Goal: Task Accomplishment & Management: Use online tool/utility

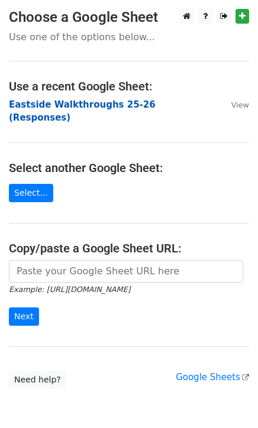
click at [50, 103] on strong "Eastside Walkthroughs 25-26 (Responses)" at bounding box center [82, 111] width 147 height 24
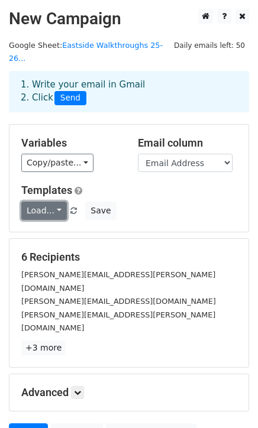
click at [46, 202] on link "Load..." at bounding box center [44, 211] width 46 height 18
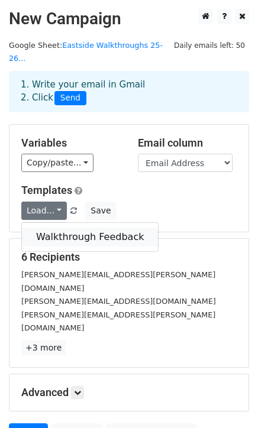
click at [57, 228] on link "Walkthrough Feedback" at bounding box center [90, 237] width 136 height 19
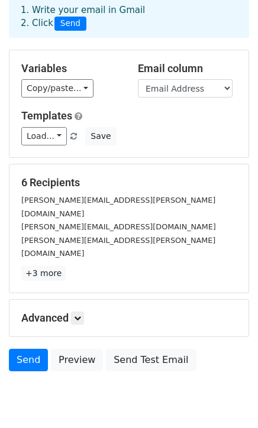
scroll to position [77, 0]
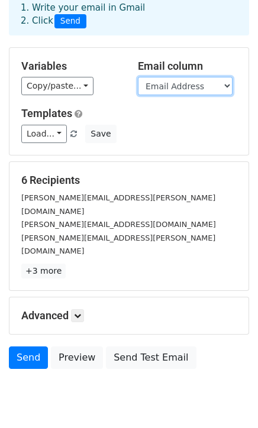
click at [183, 77] on select "Timestamp Email Address Email Grade Part of the Day Subject 2.1 Achieving Expec…" at bounding box center [185, 86] width 95 height 18
select select "Email"
click at [138, 77] on select "Timestamp Email Address Email Grade Part of the Day Subject 2.1 Achieving Expec…" at bounding box center [185, 86] width 95 height 18
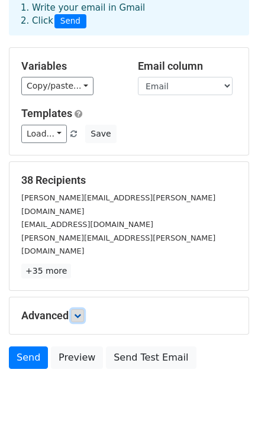
click at [80, 310] on link at bounding box center [77, 316] width 13 height 13
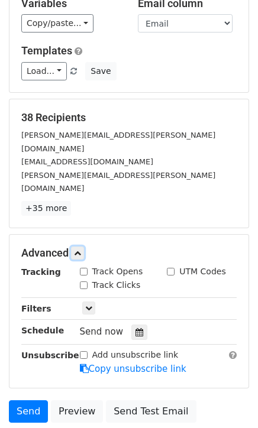
scroll to position [193, 0]
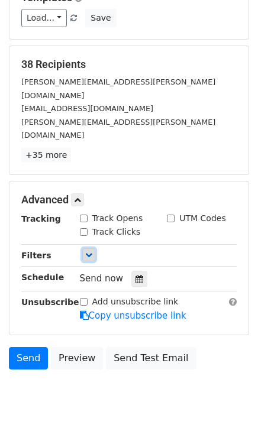
click at [91, 252] on icon at bounding box center [88, 255] width 7 height 7
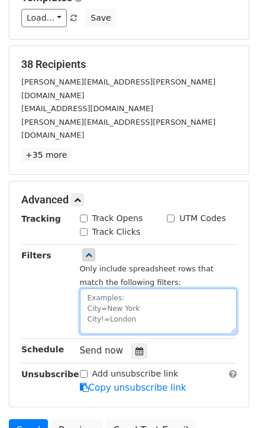
click at [109, 289] on textarea at bounding box center [158, 312] width 157 height 46
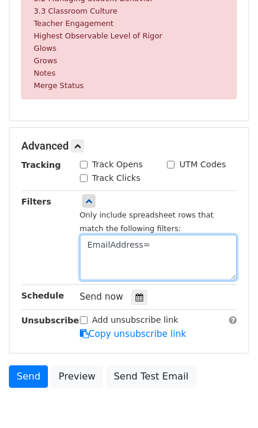
scroll to position [563, 0]
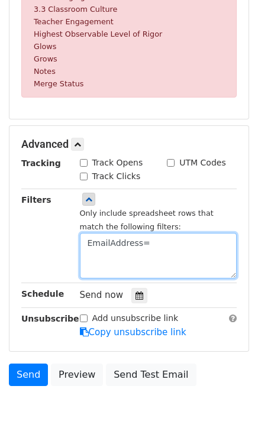
click at [108, 233] on textarea "EmailAddress=" at bounding box center [158, 256] width 157 height 46
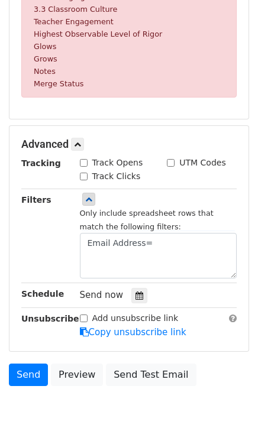
scroll to position [218, 0]
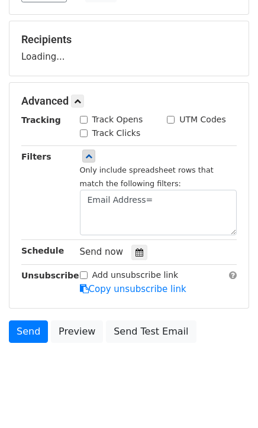
click at [137, 227] on div "Tracking Track Opens UTM Codes Track Clicks Filters Only include spreadsheet ro…" at bounding box center [128, 205] width 215 height 183
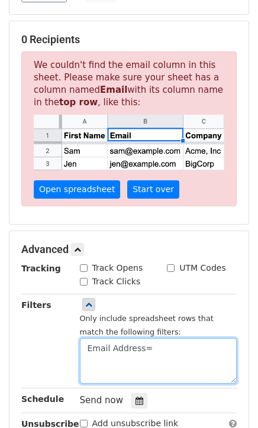
click at [164, 339] on textarea "Email Address=" at bounding box center [158, 362] width 157 height 46
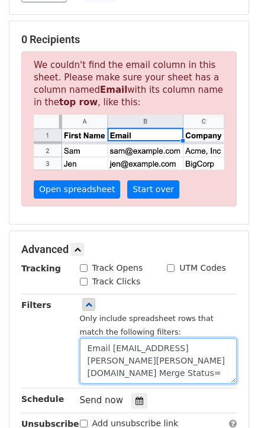
click at [162, 359] on textarea "Email Address=elvira.cortez@clevelandisd.org Merge Status=" at bounding box center [158, 362] width 157 height 46
click at [88, 345] on textarea "Email Address=elvira.cortez@clevelandisd.org Merge Status=No" at bounding box center [158, 362] width 157 height 46
click at [94, 355] on textarea "Email Address=elvira.cortez@clevelandisd.org Merge Status=No" at bounding box center [158, 362] width 157 height 46
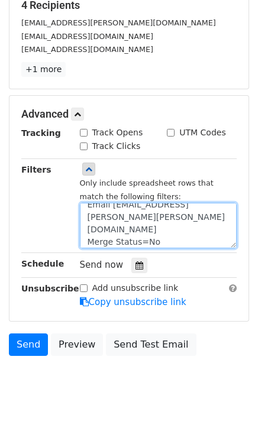
scroll to position [265, 0]
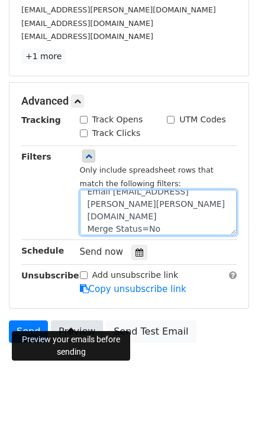
type textarea "Email Address=elvira.cortez@clevelandisd.org Merge Status=No"
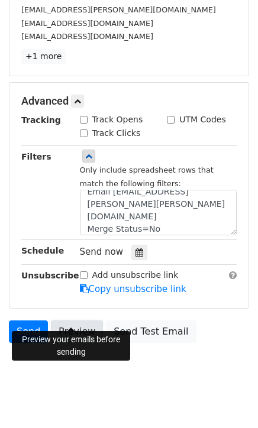
click at [73, 321] on link "Preview" at bounding box center [77, 332] width 52 height 22
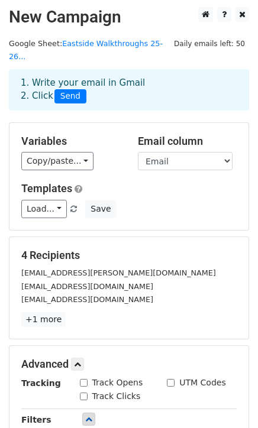
scroll to position [0, 0]
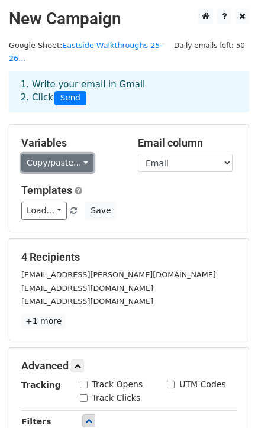
click at [75, 154] on link "Copy/paste..." at bounding box center [57, 163] width 72 height 18
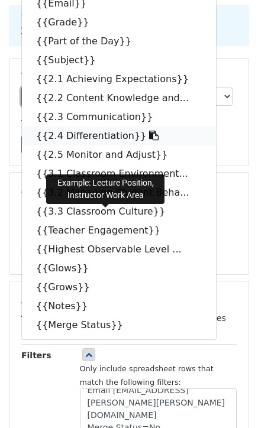
scroll to position [131, 0]
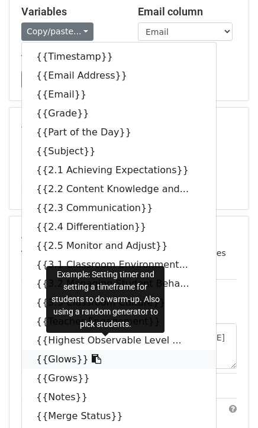
click at [92, 354] on icon at bounding box center [96, 358] width 9 height 9
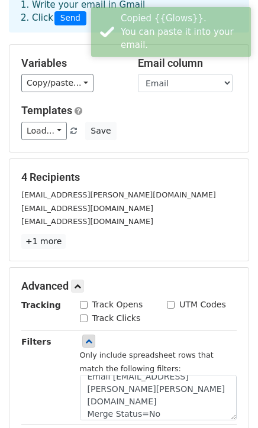
scroll to position [66, 0]
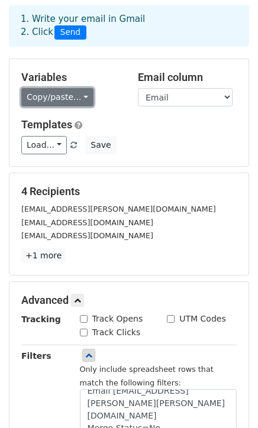
click at [79, 88] on link "Copy/paste..." at bounding box center [57, 97] width 72 height 18
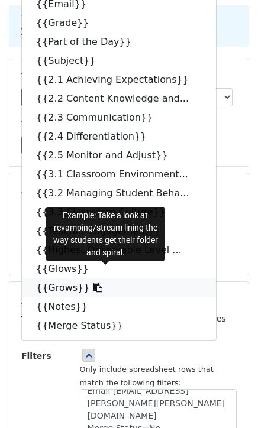
click at [57, 279] on link "{{Grows}}" at bounding box center [119, 288] width 194 height 19
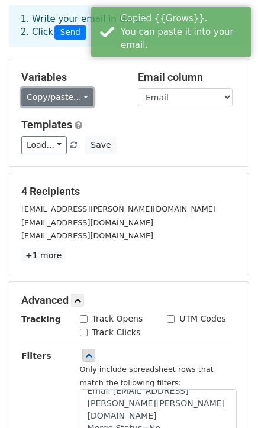
click at [61, 88] on link "Copy/paste..." at bounding box center [57, 97] width 72 height 18
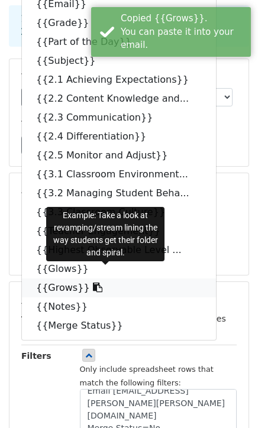
click at [93, 283] on icon at bounding box center [97, 287] width 9 height 9
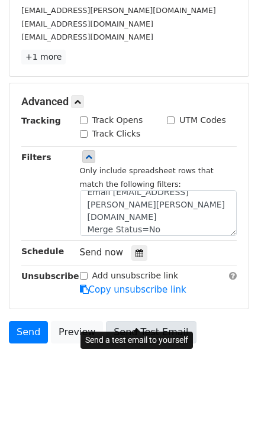
scroll to position [265, 0]
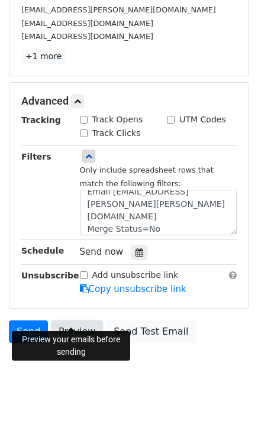
click at [59, 321] on link "Preview" at bounding box center [77, 332] width 52 height 22
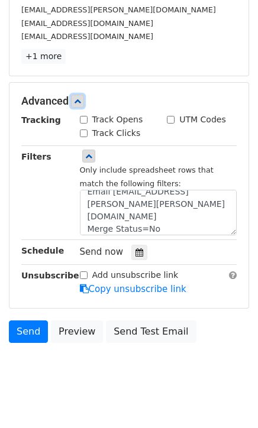
click at [84, 95] on link at bounding box center [77, 101] width 13 height 13
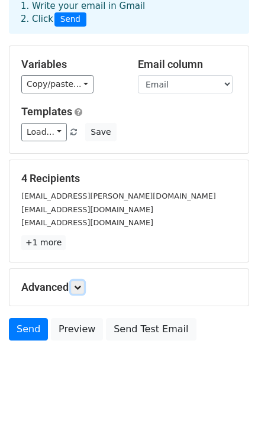
scroll to position [77, 0]
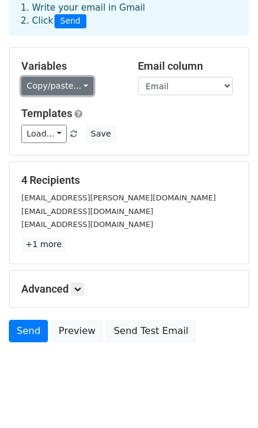
click at [78, 77] on link "Copy/paste..." at bounding box center [57, 86] width 72 height 18
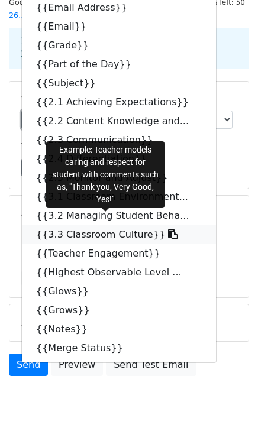
scroll to position [11, 0]
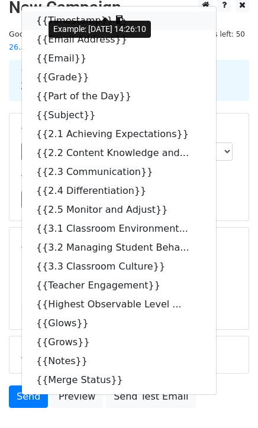
click at [116, 15] on icon at bounding box center [120, 19] width 9 height 9
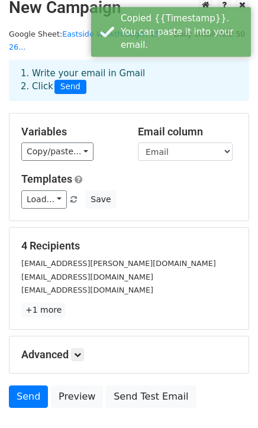
scroll to position [9, 0]
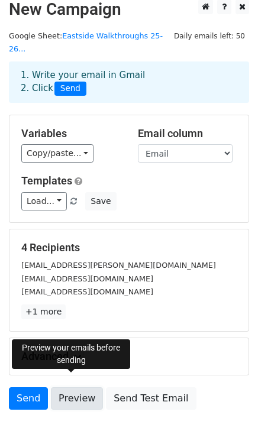
click at [69, 388] on link "Preview" at bounding box center [77, 399] width 52 height 22
click at [62, 388] on link "Preview" at bounding box center [77, 399] width 52 height 22
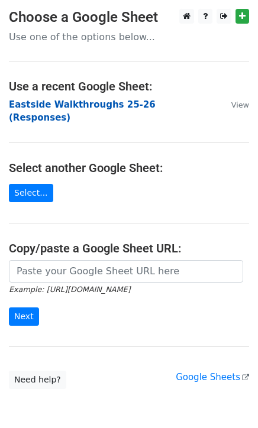
click at [12, 104] on strong "Eastside Walkthroughs 25-26 (Responses)" at bounding box center [82, 111] width 147 height 24
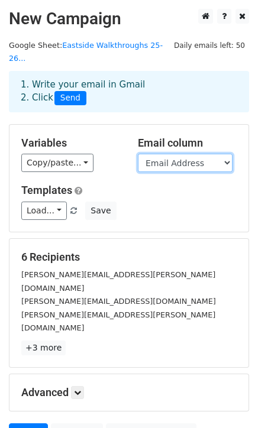
click at [196, 154] on select "Timestamp Email Address Email Grade Part of the Day Subject 2.1 Achieving Expec…" at bounding box center [185, 163] width 95 height 18
select select "Email"
click at [138, 154] on select "Timestamp Email Address Email Grade Part of the Day Subject 2.1 Achieving Expec…" at bounding box center [185, 163] width 95 height 18
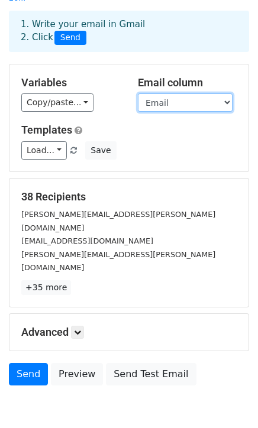
scroll to position [77, 0]
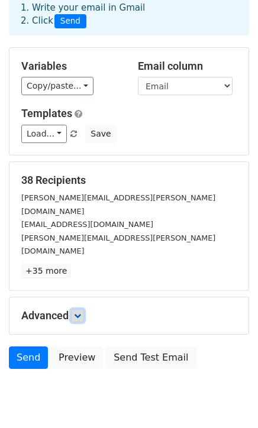
click at [83, 310] on link at bounding box center [77, 316] width 13 height 13
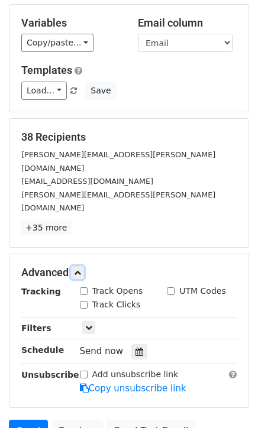
scroll to position [143, 0]
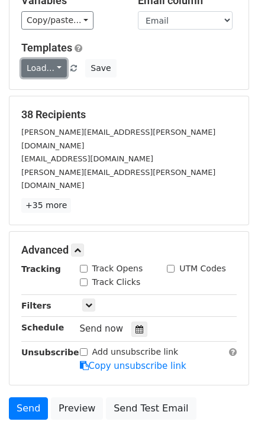
click at [50, 59] on link "Load..." at bounding box center [44, 68] width 46 height 18
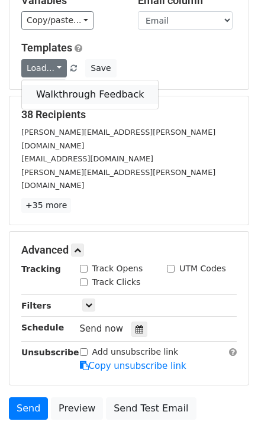
click at [44, 85] on link "Walkthrough Feedback" at bounding box center [90, 94] width 136 height 19
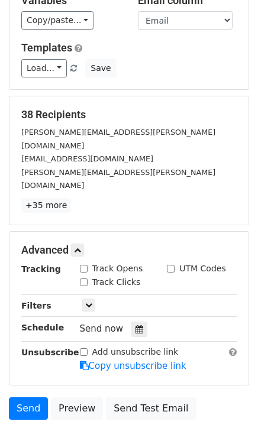
scroll to position [11, 0]
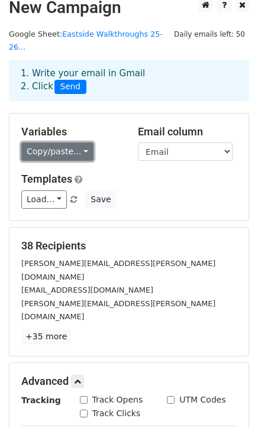
click at [67, 143] on link "Copy/paste..." at bounding box center [57, 152] width 72 height 18
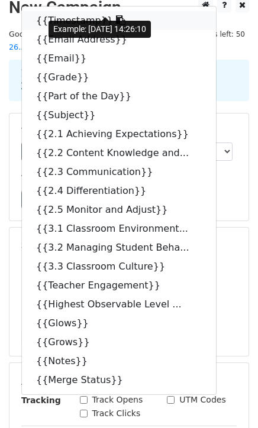
click at [78, 11] on link "{{Timestamp}}" at bounding box center [119, 20] width 194 height 19
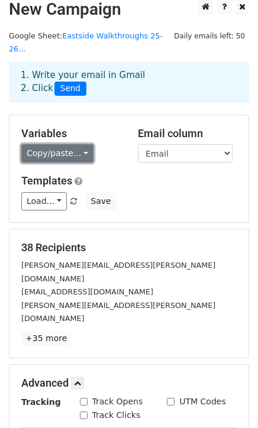
click at [62, 144] on link "Copy/paste..." at bounding box center [57, 153] width 72 height 18
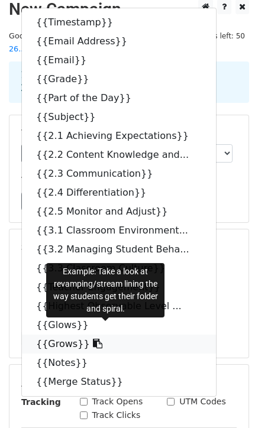
click at [69, 335] on link "{{Grows}}" at bounding box center [119, 344] width 194 height 19
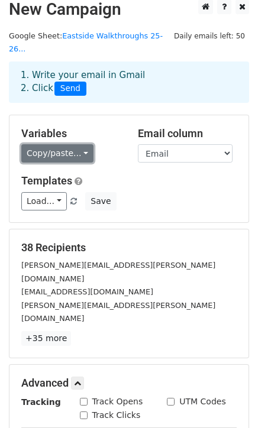
click at [66, 144] on link "Copy/paste..." at bounding box center [57, 153] width 72 height 18
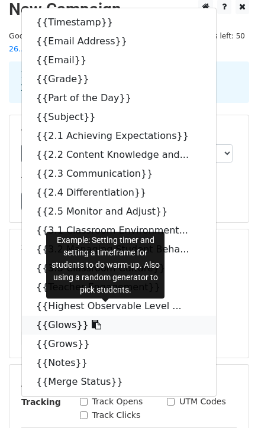
click at [73, 316] on link "{{Glows}}" at bounding box center [119, 325] width 194 height 19
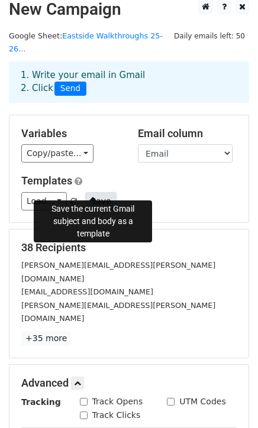
click at [89, 192] on button "Save" at bounding box center [100, 201] width 31 height 18
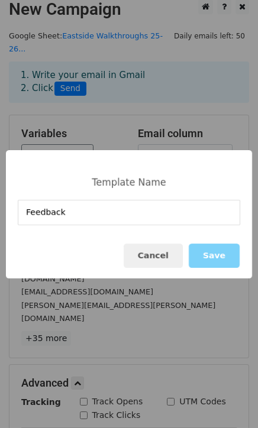
click at [153, 221] on input "Feedback" at bounding box center [129, 212] width 223 height 25
type input "Feedback"
click at [227, 254] on button "Save" at bounding box center [214, 256] width 51 height 24
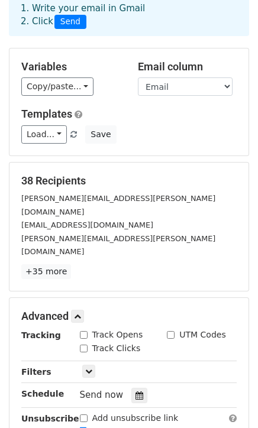
scroll to position [141, 0]
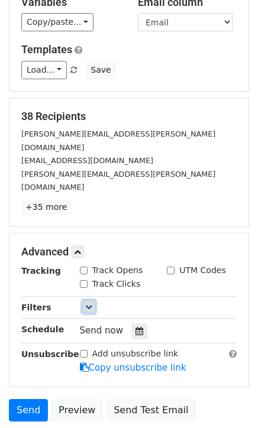
click at [88, 304] on icon at bounding box center [88, 307] width 7 height 7
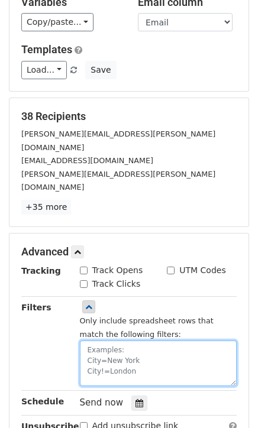
click at [154, 341] on textarea at bounding box center [158, 364] width 157 height 46
paste textarea "Email Address"
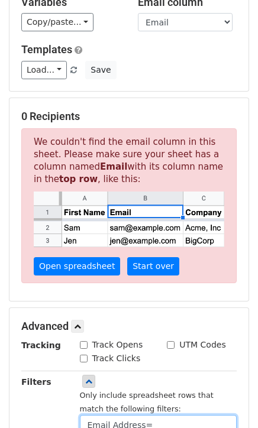
paste textarea "[PERSON_NAME][EMAIL_ADDRESS][PERSON_NAME][DOMAIN_NAME]"
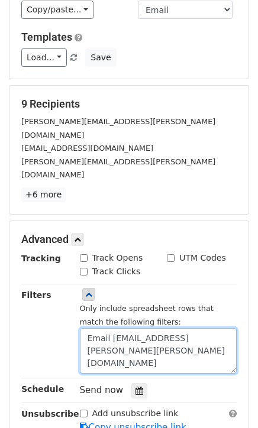
scroll to position [8, 0]
click at [93, 329] on textarea "Email Address=elvira.cortez@clevelandisd.org" at bounding box center [158, 351] width 157 height 46
paste textarea "Merge Status"
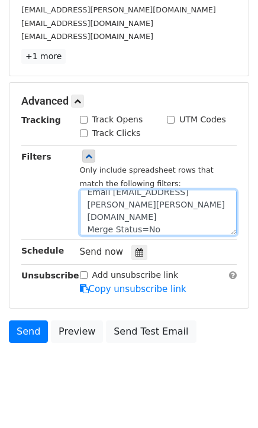
scroll to position [199, 0]
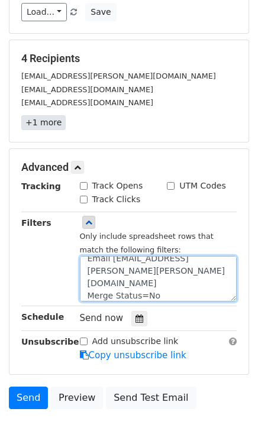
type textarea "Email Address=elvira.cortez@clevelandisd.org Merge Status=No"
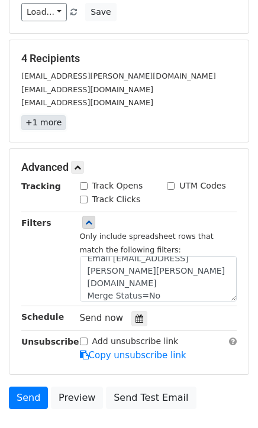
click at [52, 115] on link "+1 more" at bounding box center [43, 122] width 44 height 15
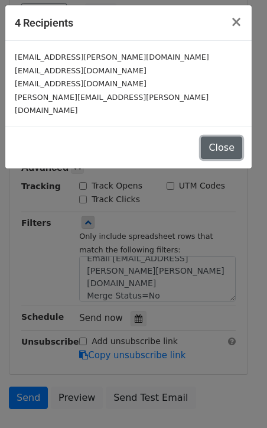
click at [223, 137] on button "Close" at bounding box center [221, 148] width 41 height 22
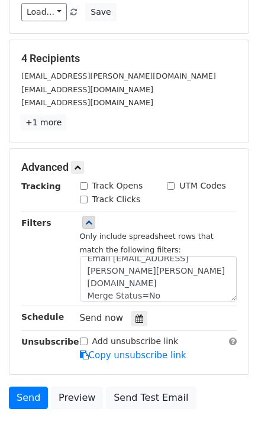
scroll to position [12, 0]
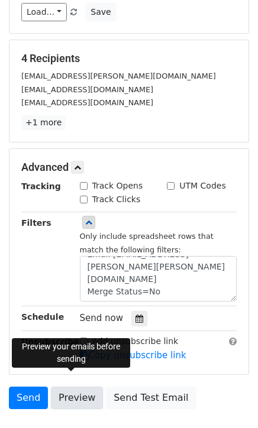
click at [76, 387] on link "Preview" at bounding box center [77, 398] width 52 height 22
click at [66, 387] on link "Preview" at bounding box center [77, 398] width 52 height 22
click at [69, 387] on link "Preview" at bounding box center [77, 398] width 52 height 22
click at [80, 387] on link "Preview" at bounding box center [77, 398] width 52 height 22
click at [76, 387] on link "Preview" at bounding box center [77, 398] width 52 height 22
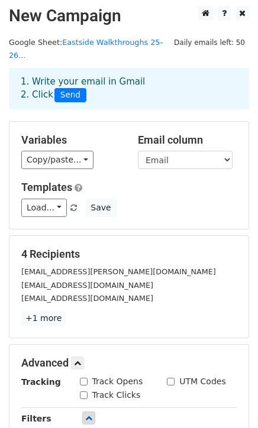
scroll to position [2, 0]
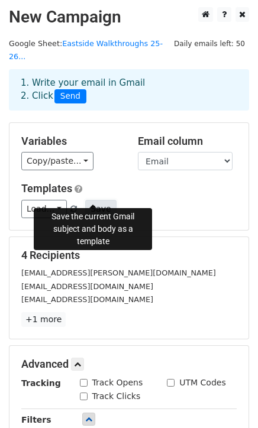
click at [91, 200] on button "Save" at bounding box center [100, 209] width 31 height 18
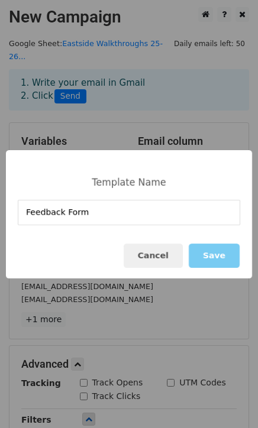
type input "Feedback Form"
click at [217, 250] on button "Save" at bounding box center [214, 256] width 51 height 24
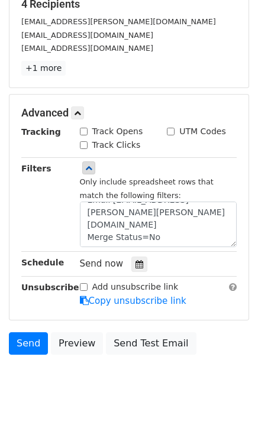
scroll to position [265, 0]
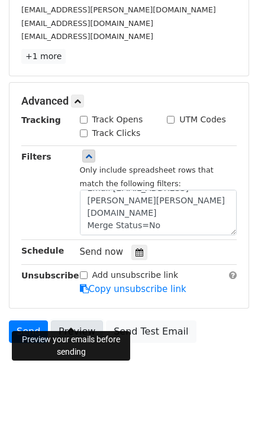
click at [69, 321] on link "Preview" at bounding box center [77, 332] width 52 height 22
click at [56, 321] on link "Preview" at bounding box center [77, 332] width 52 height 22
click at [24, 321] on link "Send" at bounding box center [28, 332] width 39 height 22
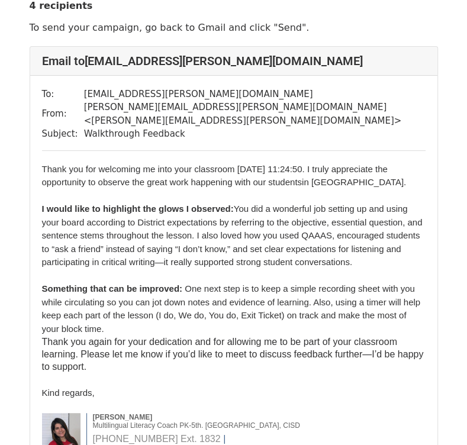
scroll to position [59, 0]
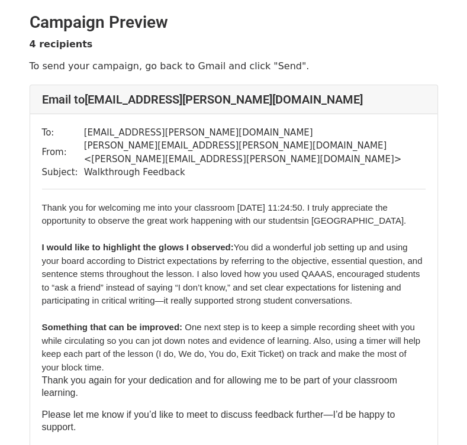
scroll to position [59, 0]
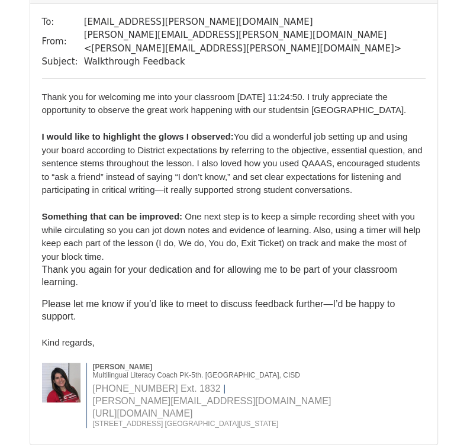
scroll to position [118, 0]
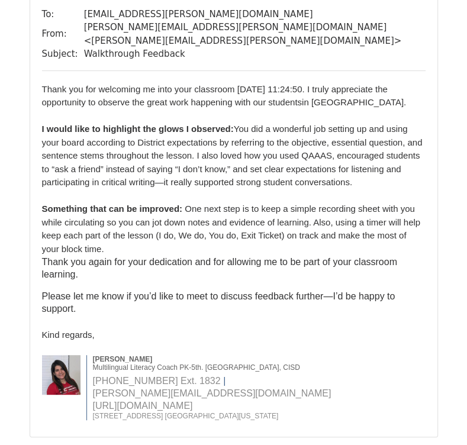
click at [353, 141] on span "You did a wonderful job setting up and using your board according to District e…" at bounding box center [232, 155] width 381 height 63
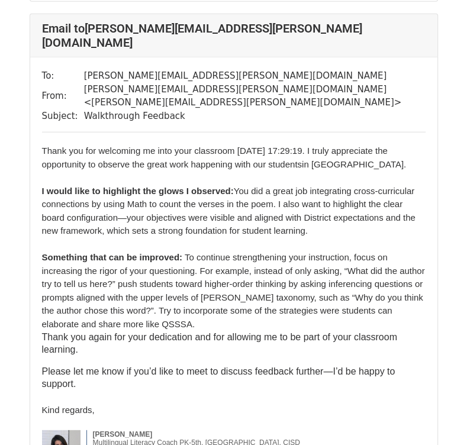
scroll to position [1532, 0]
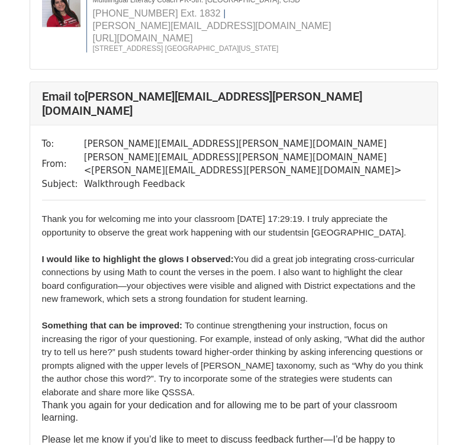
scroll to position [1532, 0]
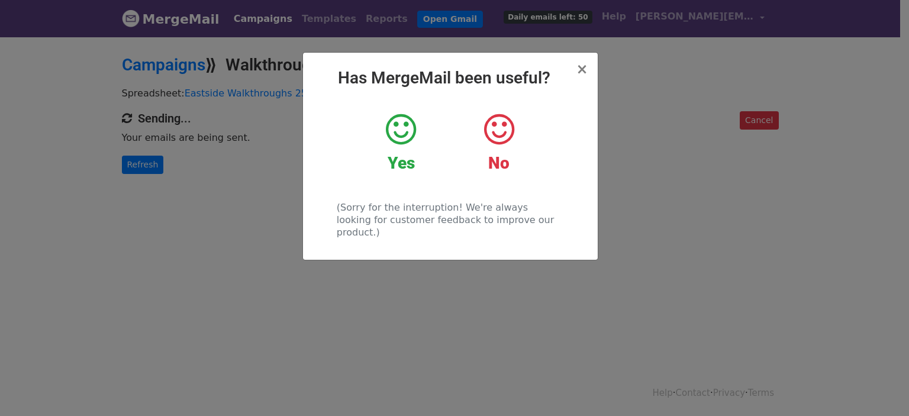
click at [398, 151] on div "Yes" at bounding box center [401, 143] width 80 height 62
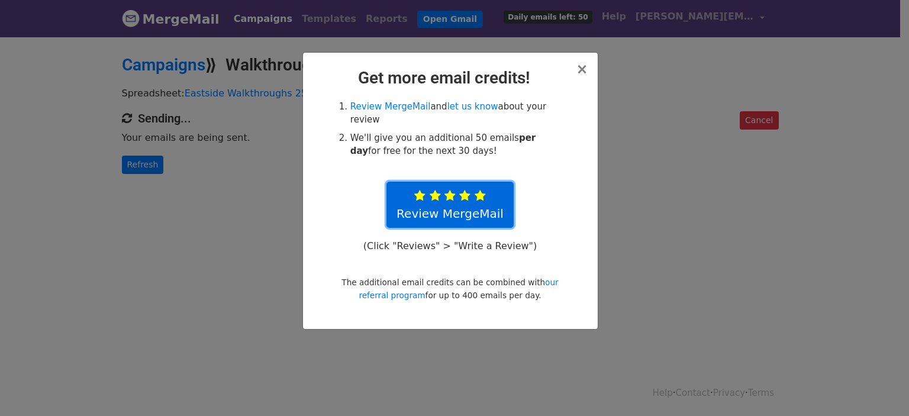
click at [476, 190] on icon at bounding box center [480, 196] width 11 height 12
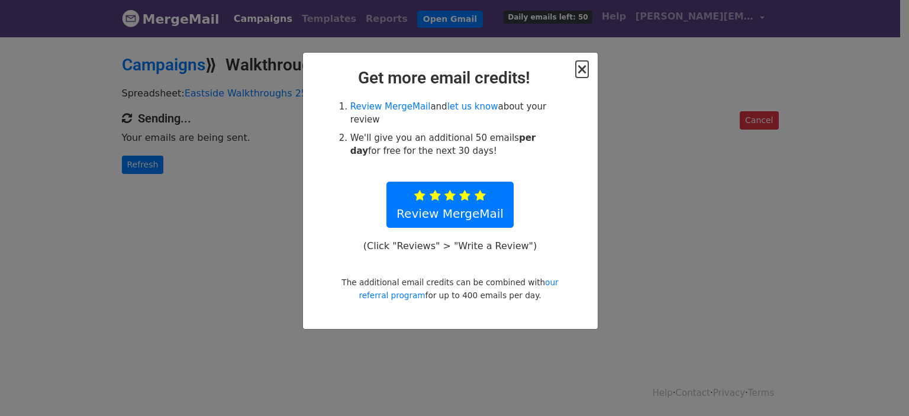
click at [586, 70] on span "×" at bounding box center [582, 69] width 12 height 17
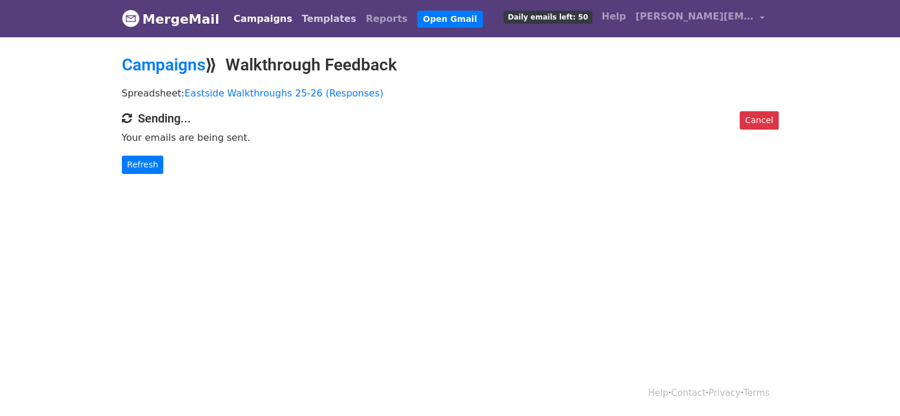
click at [303, 22] on link "Templates" at bounding box center [329, 19] width 64 height 24
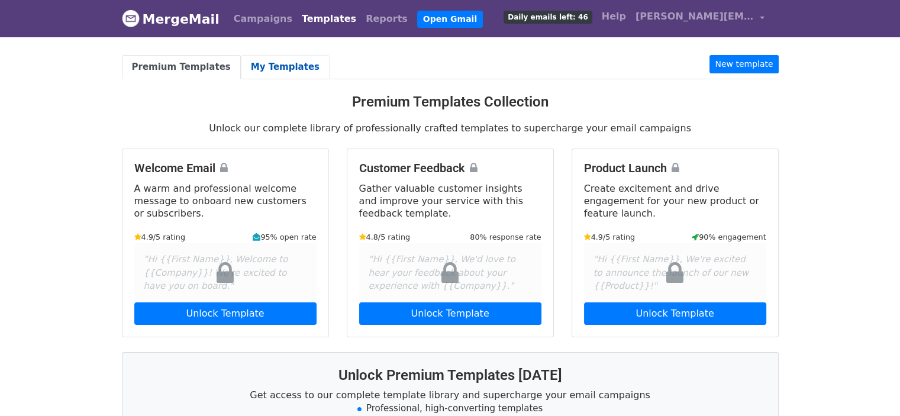
click at [273, 58] on link "My Templates" at bounding box center [285, 67] width 89 height 24
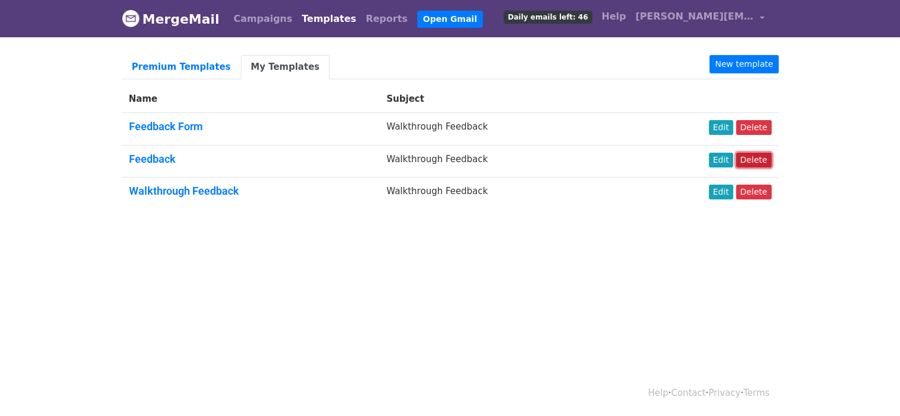
click at [750, 156] on link "Delete" at bounding box center [754, 160] width 36 height 15
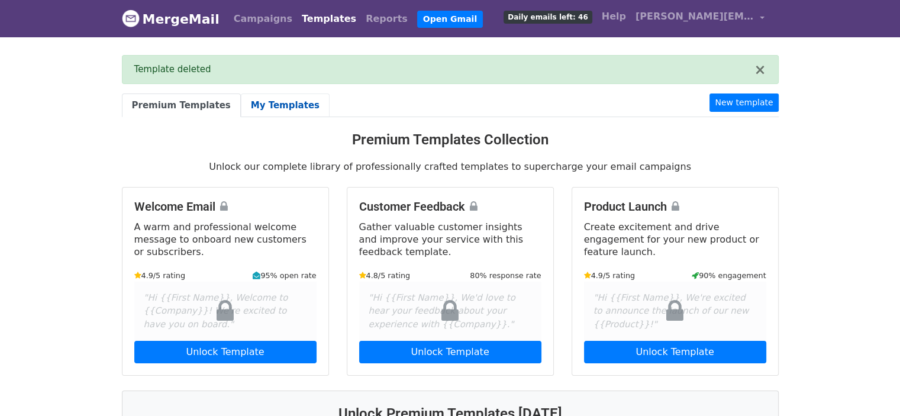
click at [265, 105] on link "My Templates" at bounding box center [285, 106] width 89 height 24
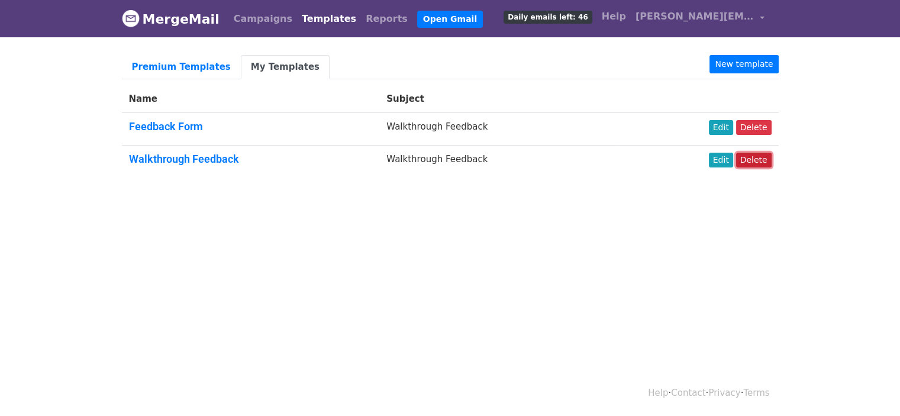
click at [747, 158] on link "Delete" at bounding box center [754, 160] width 36 height 15
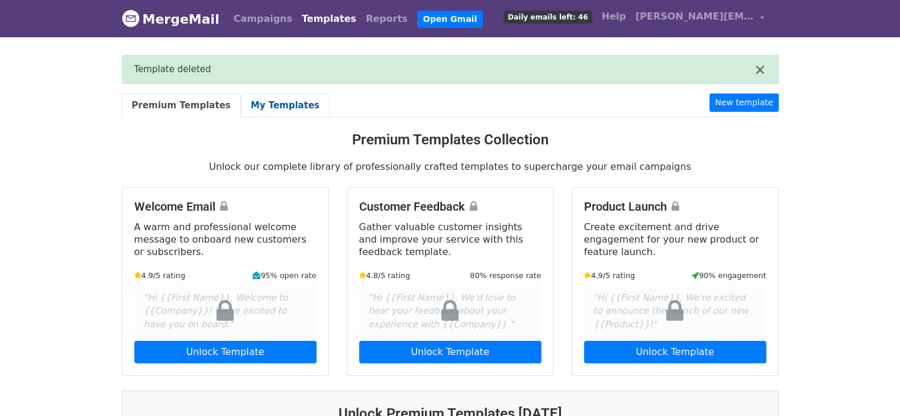
click at [280, 104] on link "My Templates" at bounding box center [285, 106] width 89 height 24
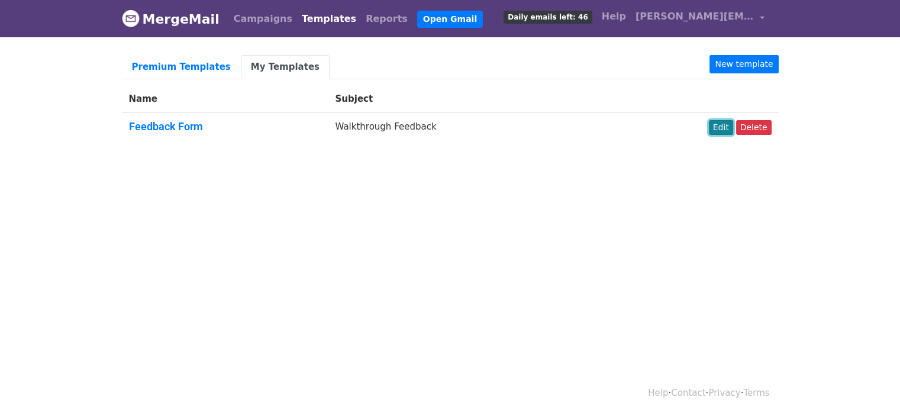
click at [724, 125] on link "Edit" at bounding box center [721, 127] width 24 height 15
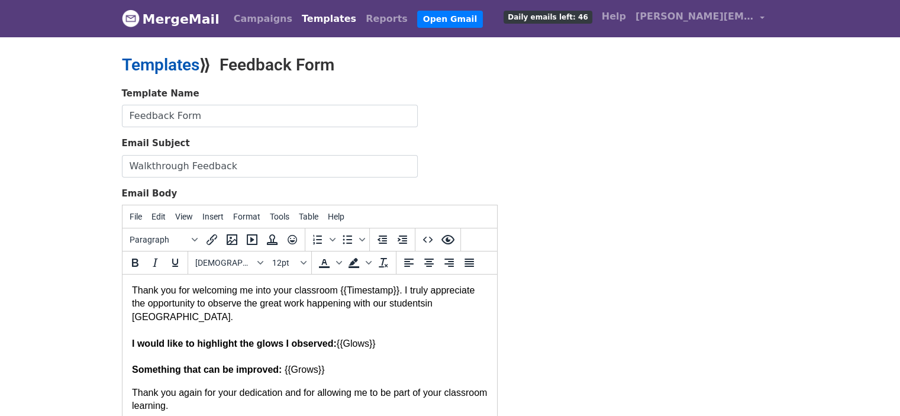
click at [161, 71] on link "Templates" at bounding box center [161, 65] width 78 height 20
